Goal: Obtain resource: Obtain resource

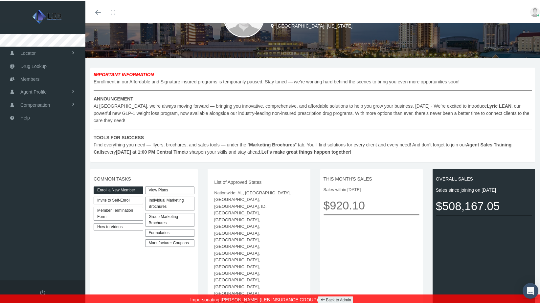
scroll to position [66, 0]
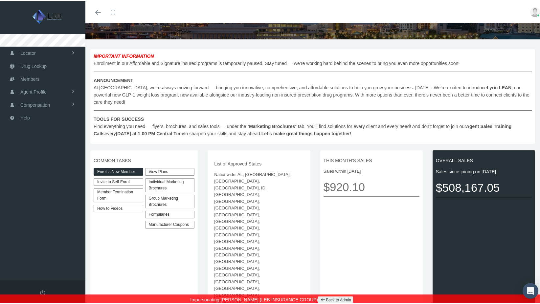
click at [173, 167] on link "View Plans" at bounding box center [170, 171] width 50 height 8
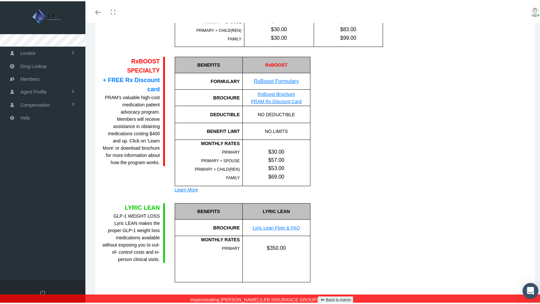
scroll to position [402, 0]
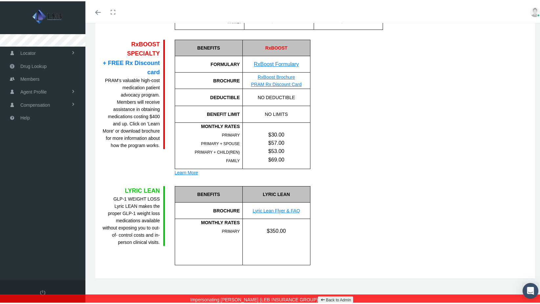
click at [276, 207] on link "Lyric Lean Flyer & FAQ" at bounding box center [275, 209] width 47 height 5
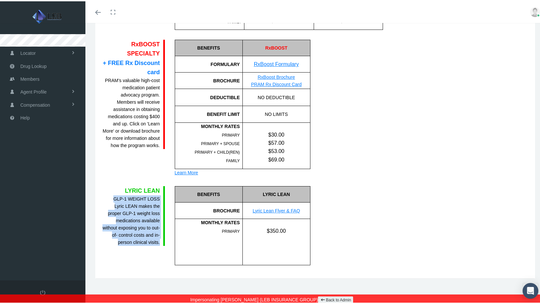
drag, startPoint x: 114, startPoint y: 197, endPoint x: 163, endPoint y: 242, distance: 66.4
click at [163, 242] on div "LYRIC LEAN GLP-1 WEIGHT LOSS Lyric LEAN makes the proper GLP-1 weight loss medi…" at bounding box center [133, 215] width 63 height 60
copy div "GLP-1 WEIGHT LOSS Lyric LEAN makes the proper GLP-1 weight loss medications ava…"
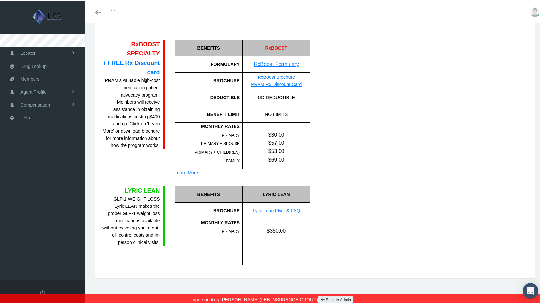
click at [146, 12] on div "Toggle menubar Toggle fullscreen Profile Back to Admin Logout" at bounding box center [314, 11] width 449 height 22
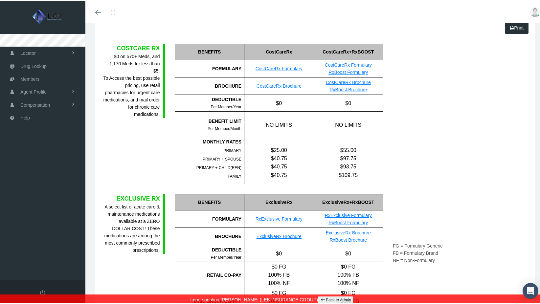
scroll to position [0, 0]
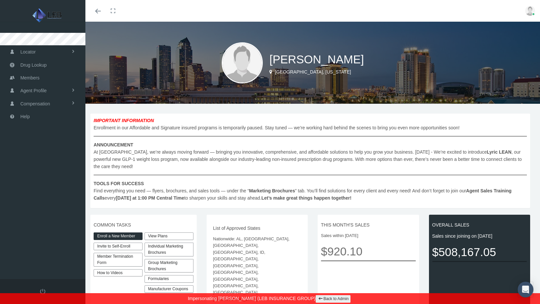
scroll to position [66, 0]
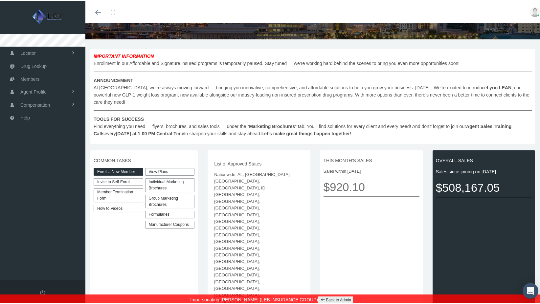
click at [177, 179] on div "Individual Marketing Brochures" at bounding box center [170, 184] width 50 height 14
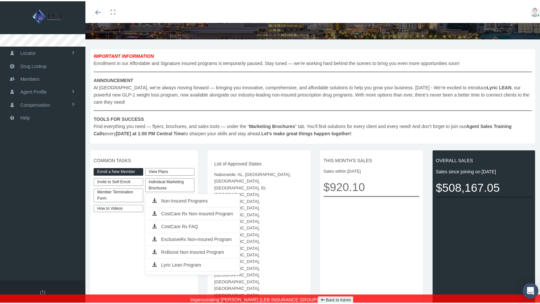
click at [191, 195] on link "Non-Insured Programs" at bounding box center [192, 199] width 91 height 9
